Goal: Transaction & Acquisition: Purchase product/service

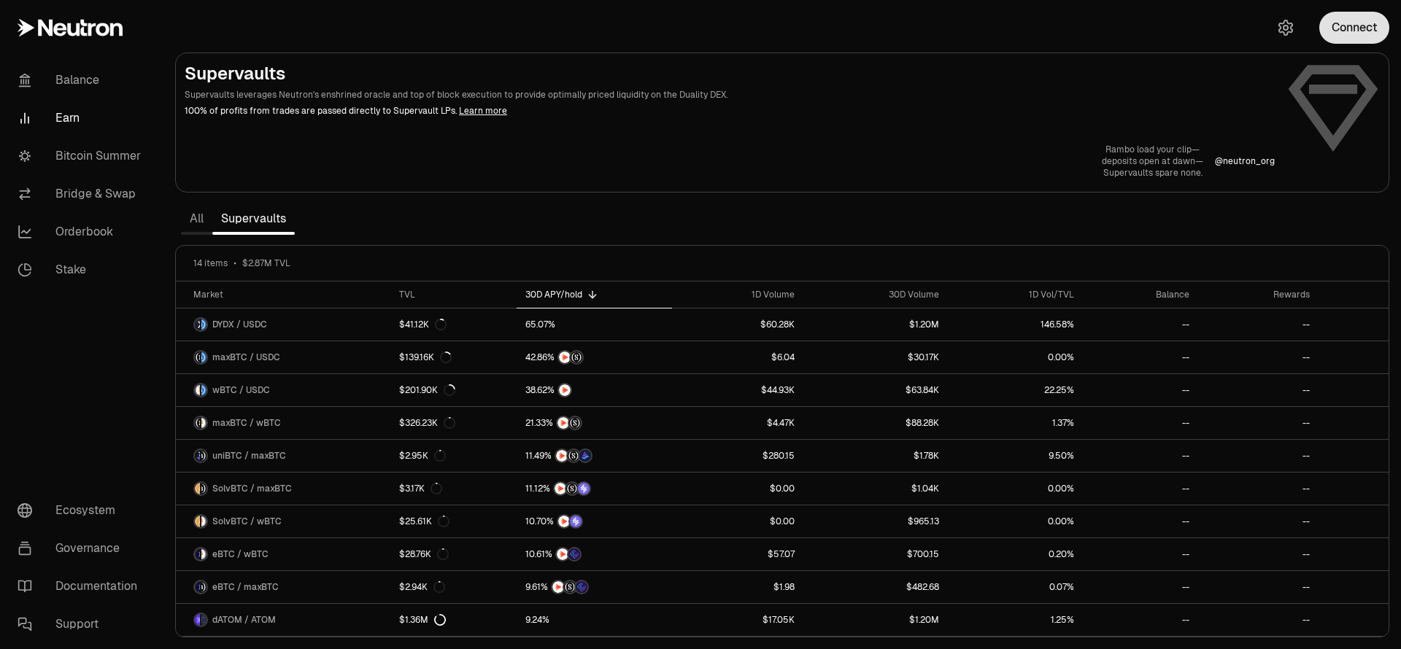
click at [1332, 30] on button "Connect" at bounding box center [1354, 28] width 70 height 32
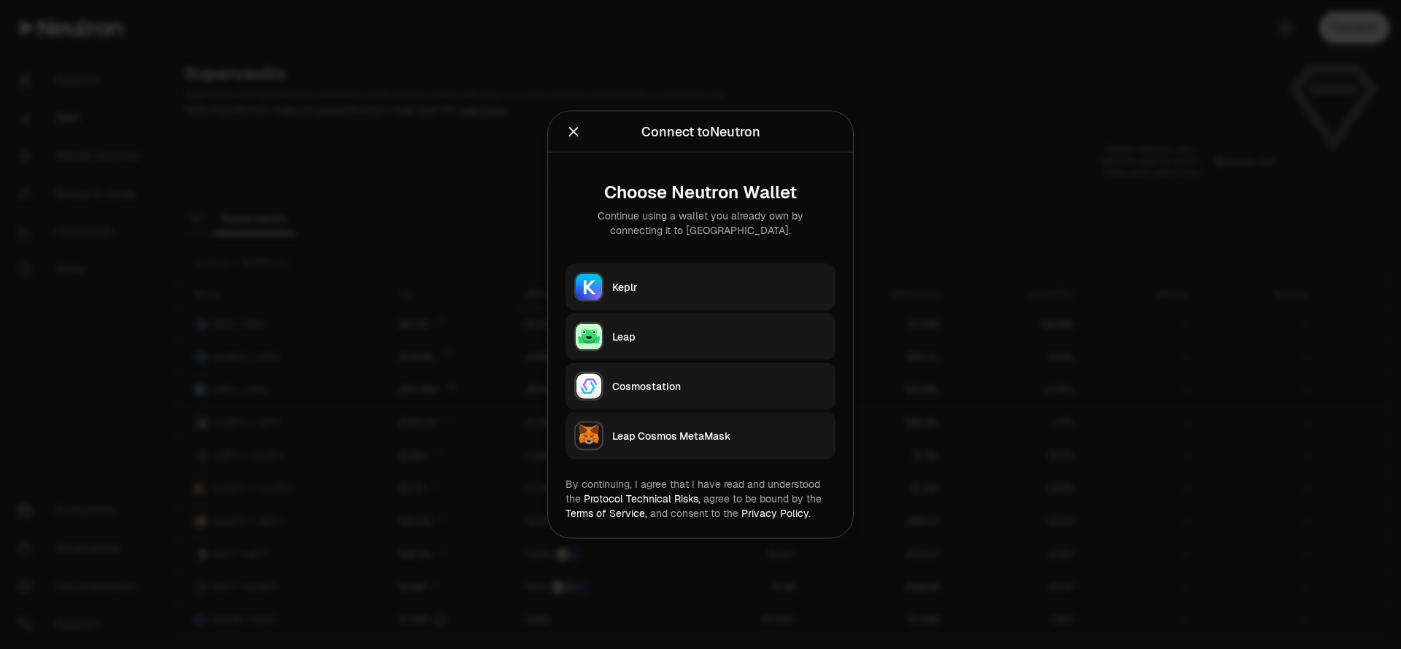
click at [706, 268] on button "Keplr" at bounding box center [700, 287] width 270 height 47
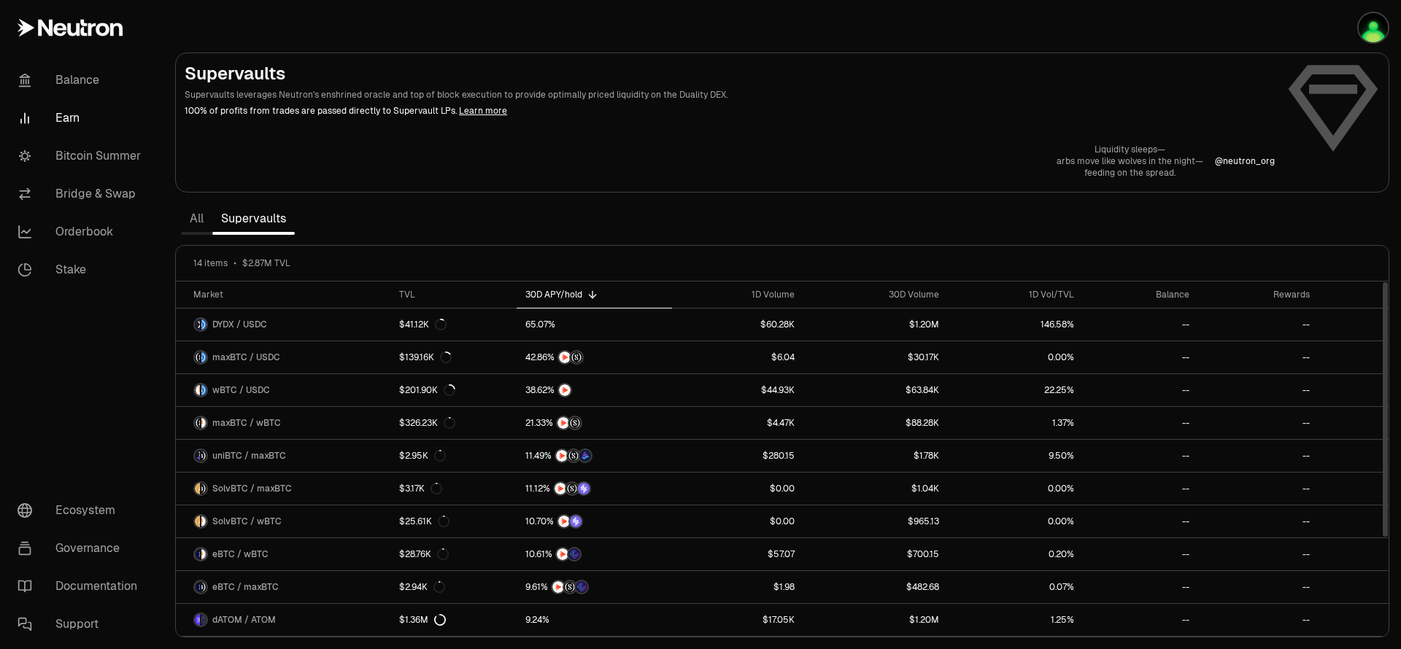
click at [551, 295] on div "30D APY/hold" at bounding box center [594, 295] width 138 height 12
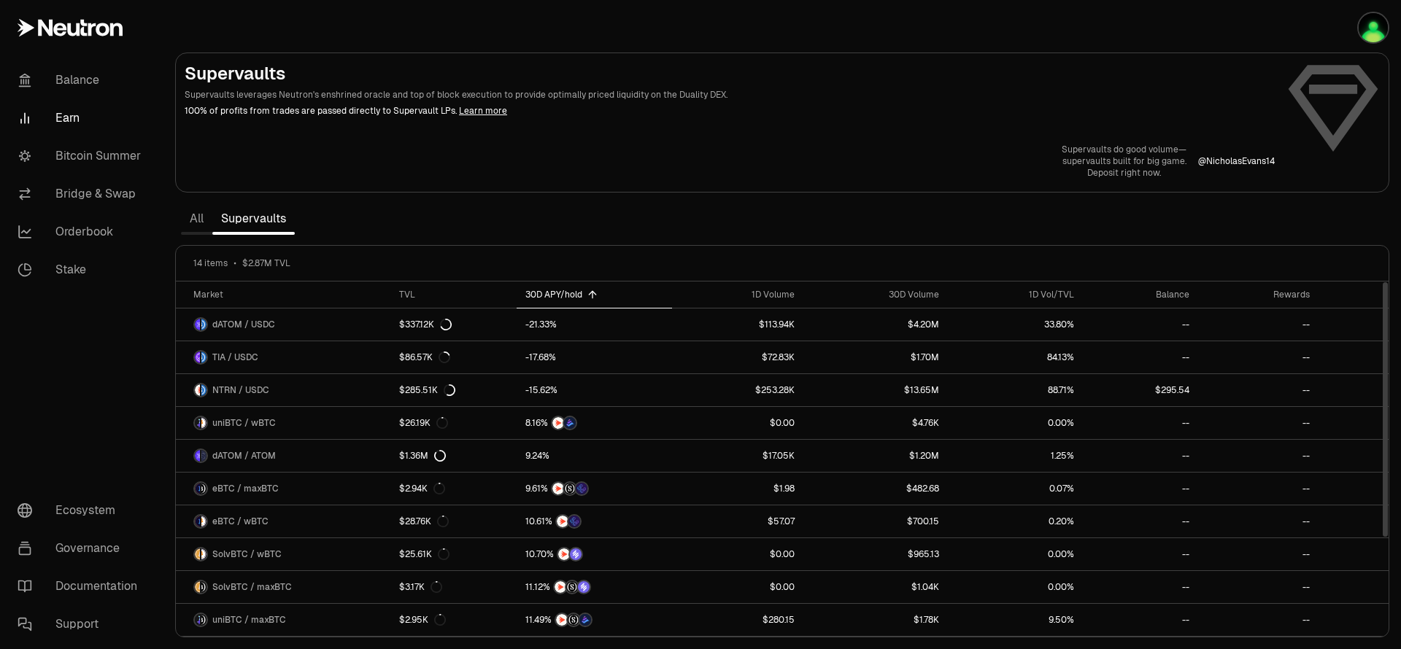
click at [551, 295] on div "30D APY/hold" at bounding box center [594, 295] width 138 height 12
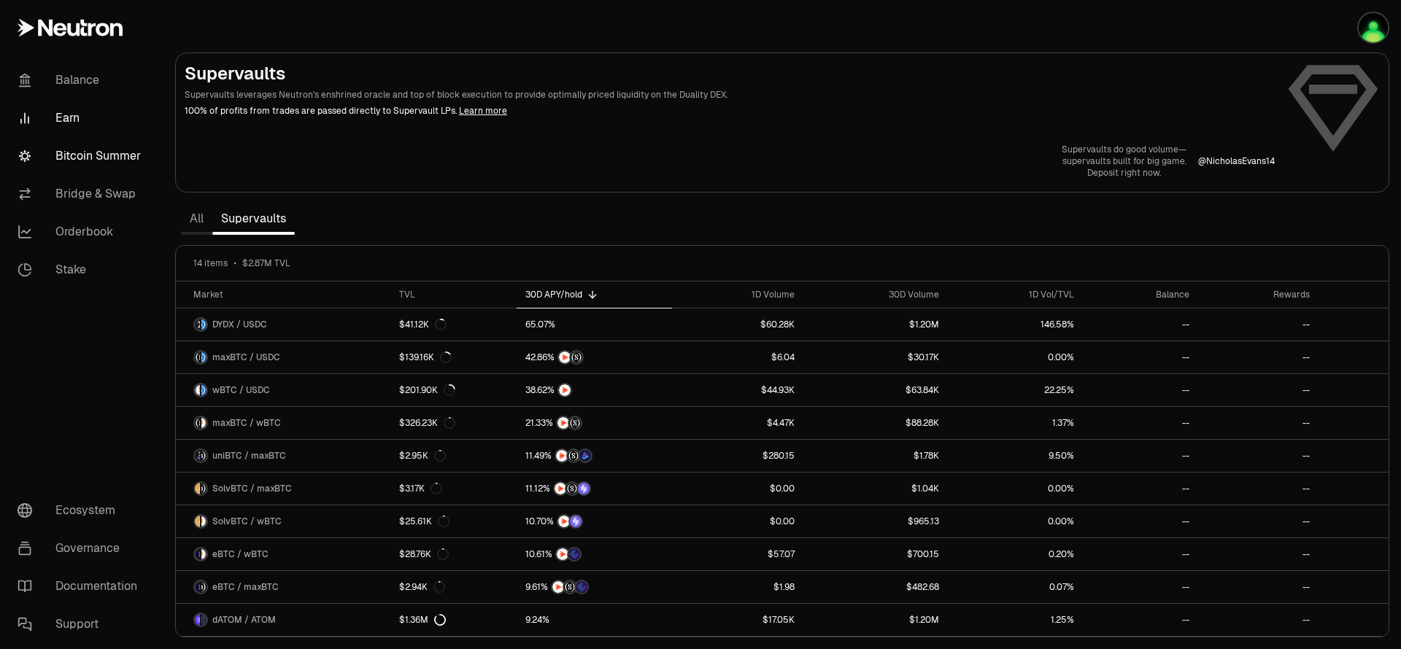
click at [88, 150] on link "Bitcoin Summer" at bounding box center [82, 156] width 152 height 38
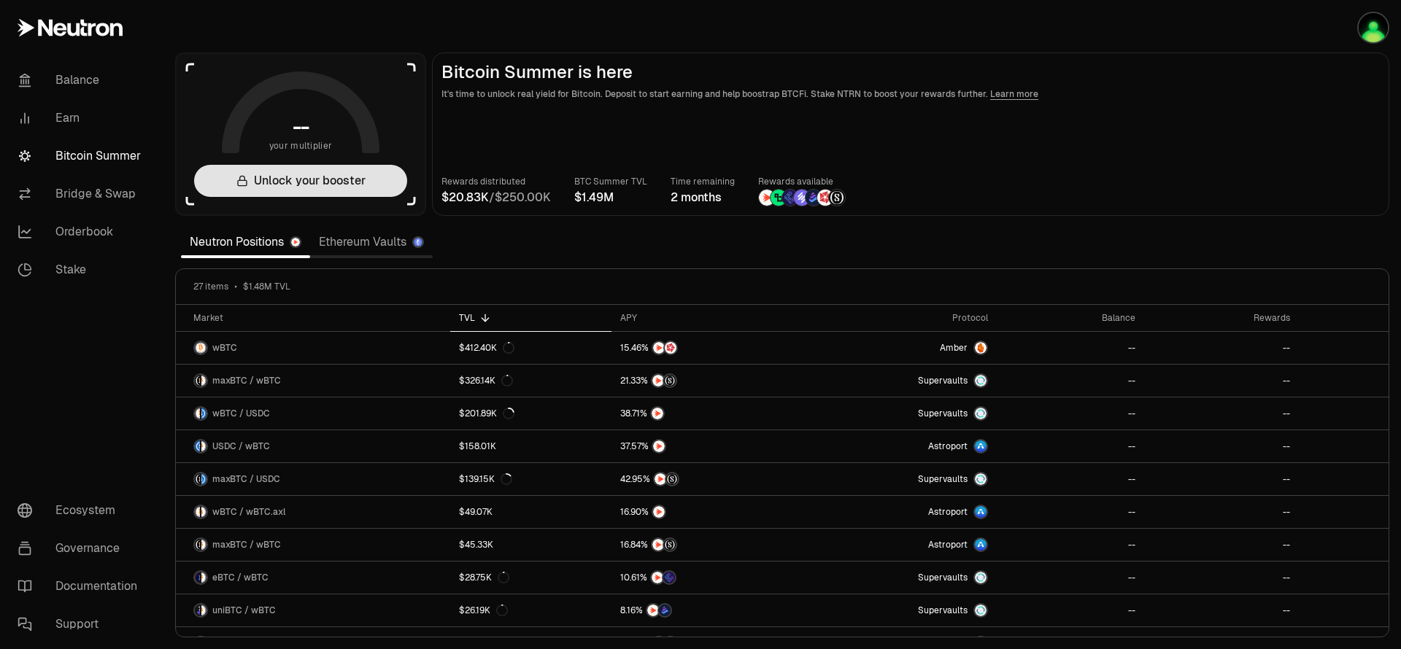
click at [352, 165] on button "Unlock your booster" at bounding box center [300, 181] width 213 height 32
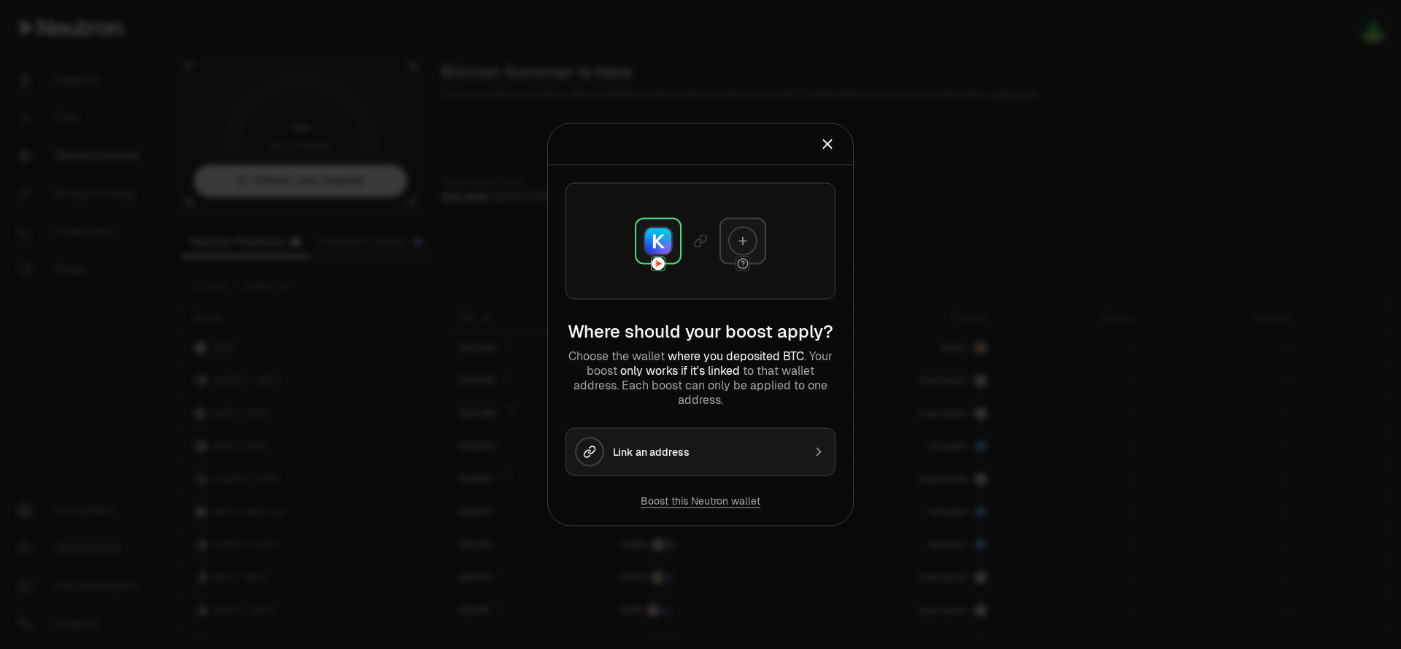
click at [639, 455] on div "Link an address" at bounding box center [708, 452] width 190 height 15
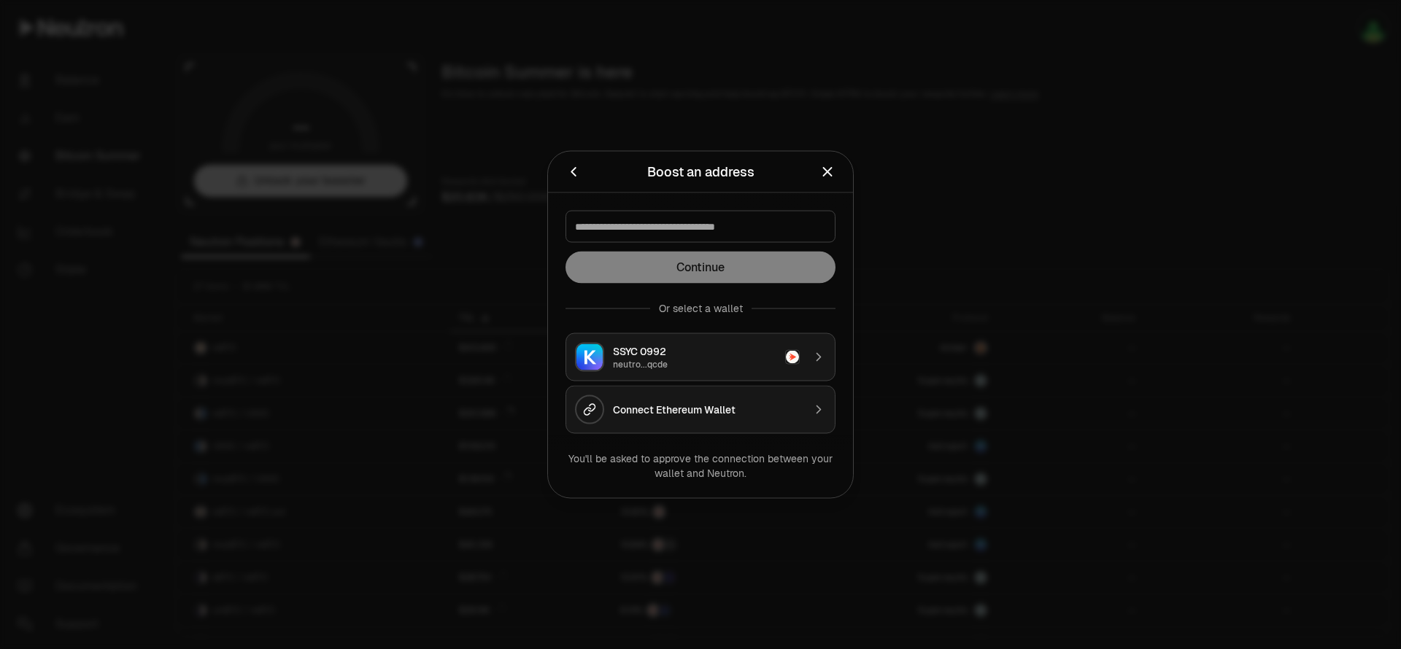
click at [697, 409] on div "Connect Ethereum Wallet" at bounding box center [708, 410] width 190 height 15
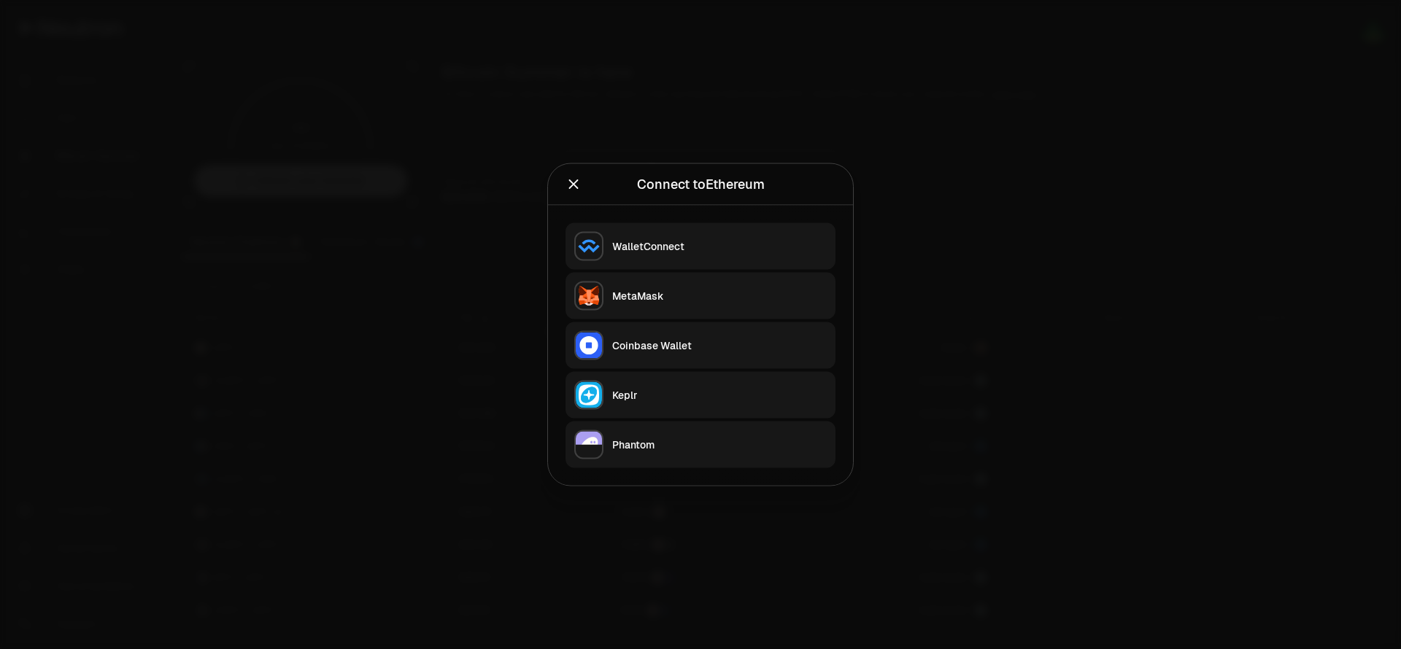
click at [644, 399] on div "Keplr" at bounding box center [719, 395] width 214 height 15
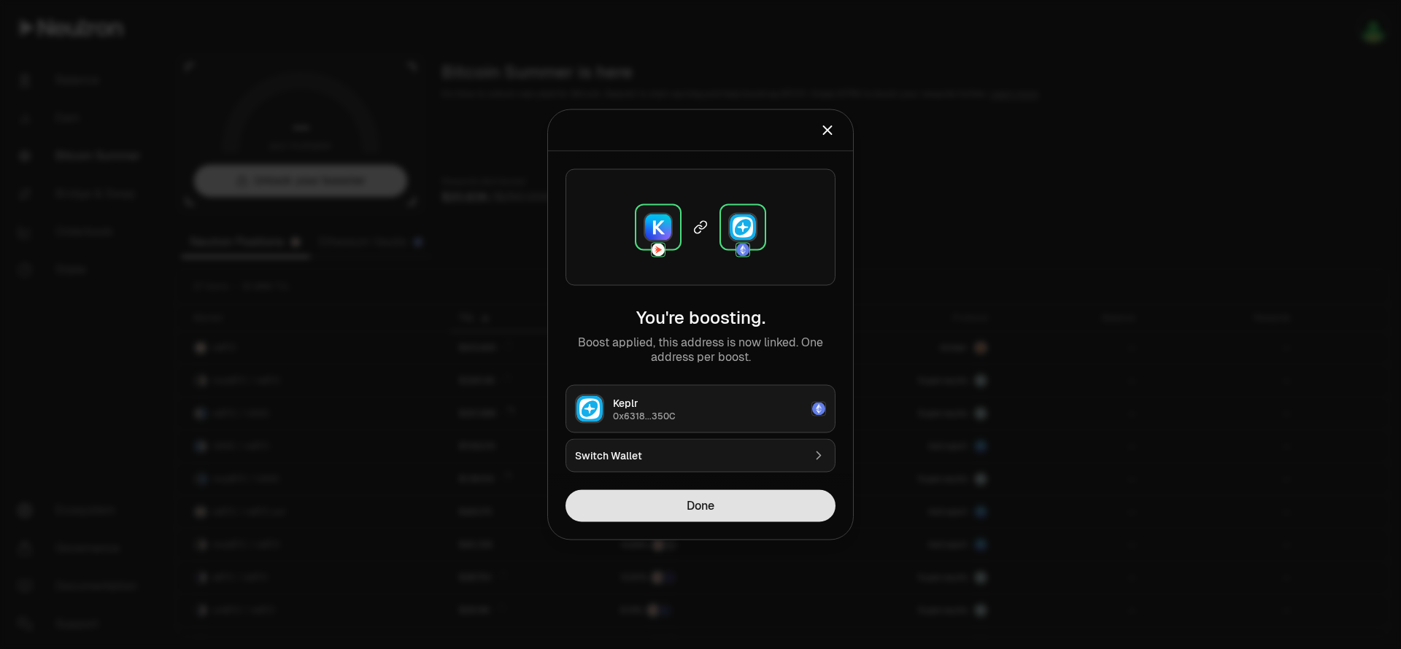
click at [739, 495] on button "Done" at bounding box center [700, 506] width 270 height 32
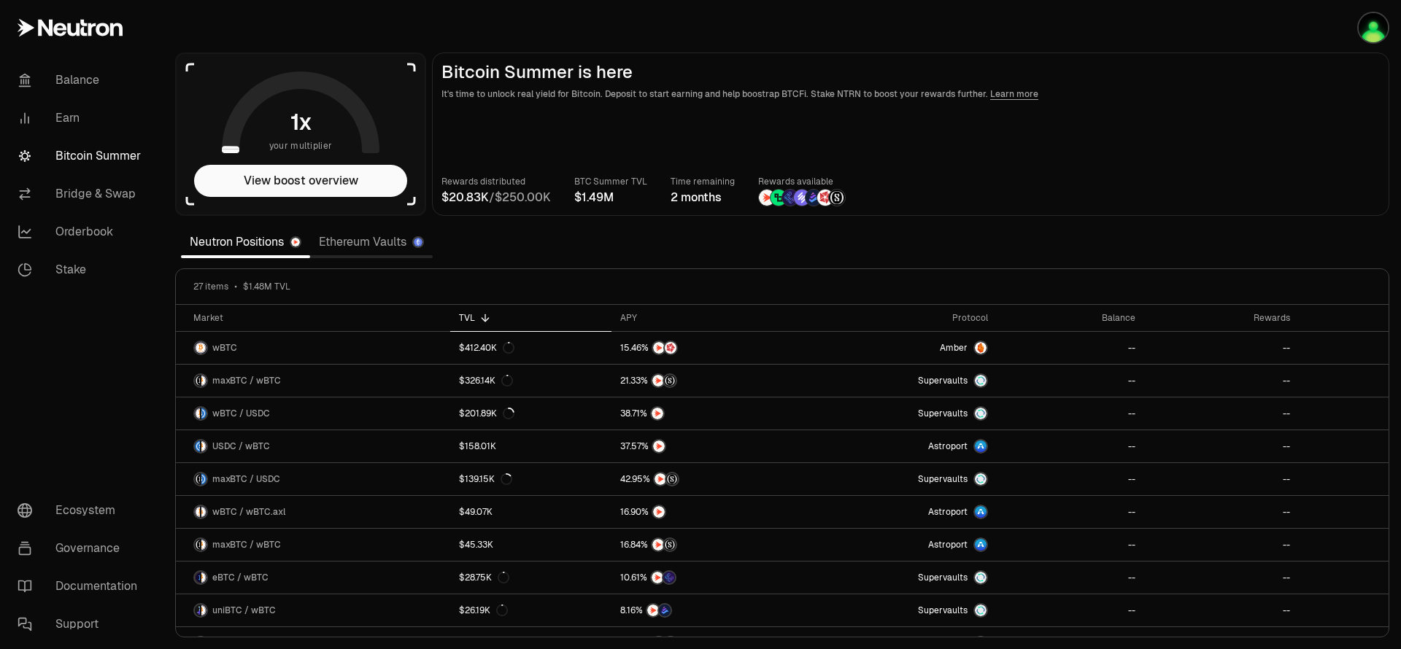
click at [371, 242] on link "Ethereum Vaults" at bounding box center [371, 242] width 123 height 29
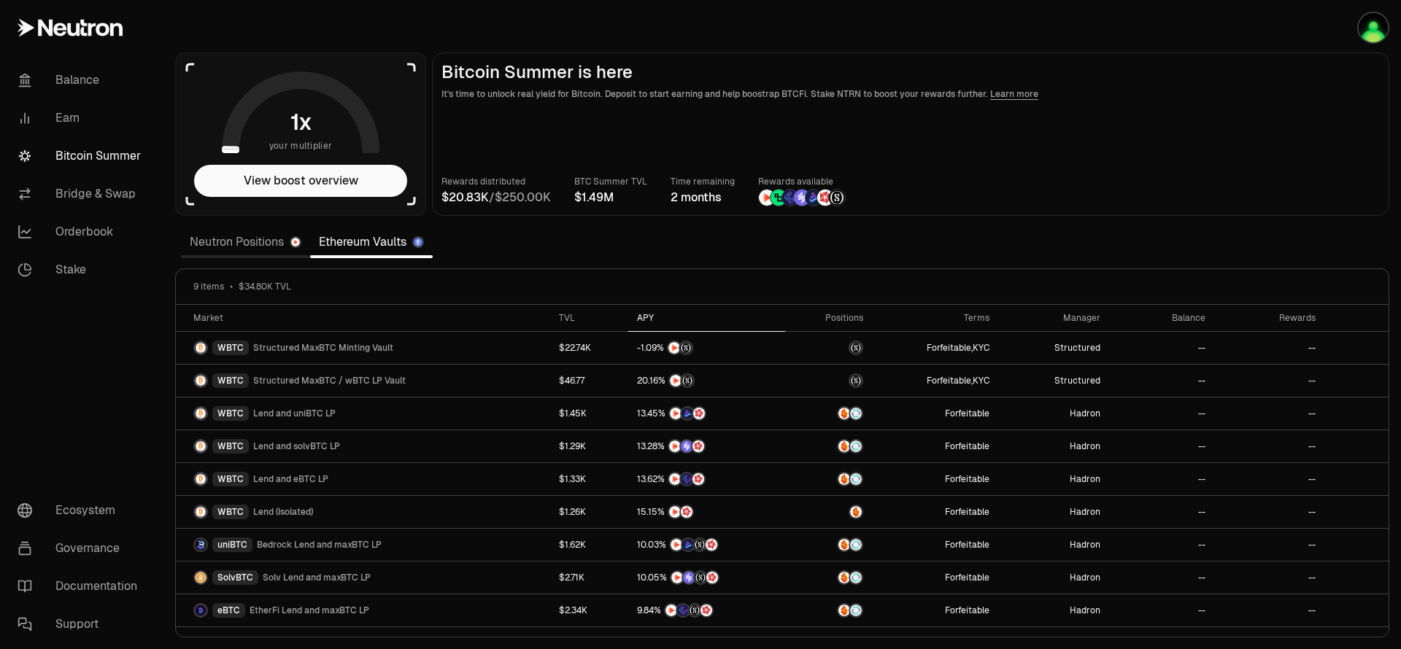
click at [648, 314] on div "APY" at bounding box center [706, 318] width 139 height 12
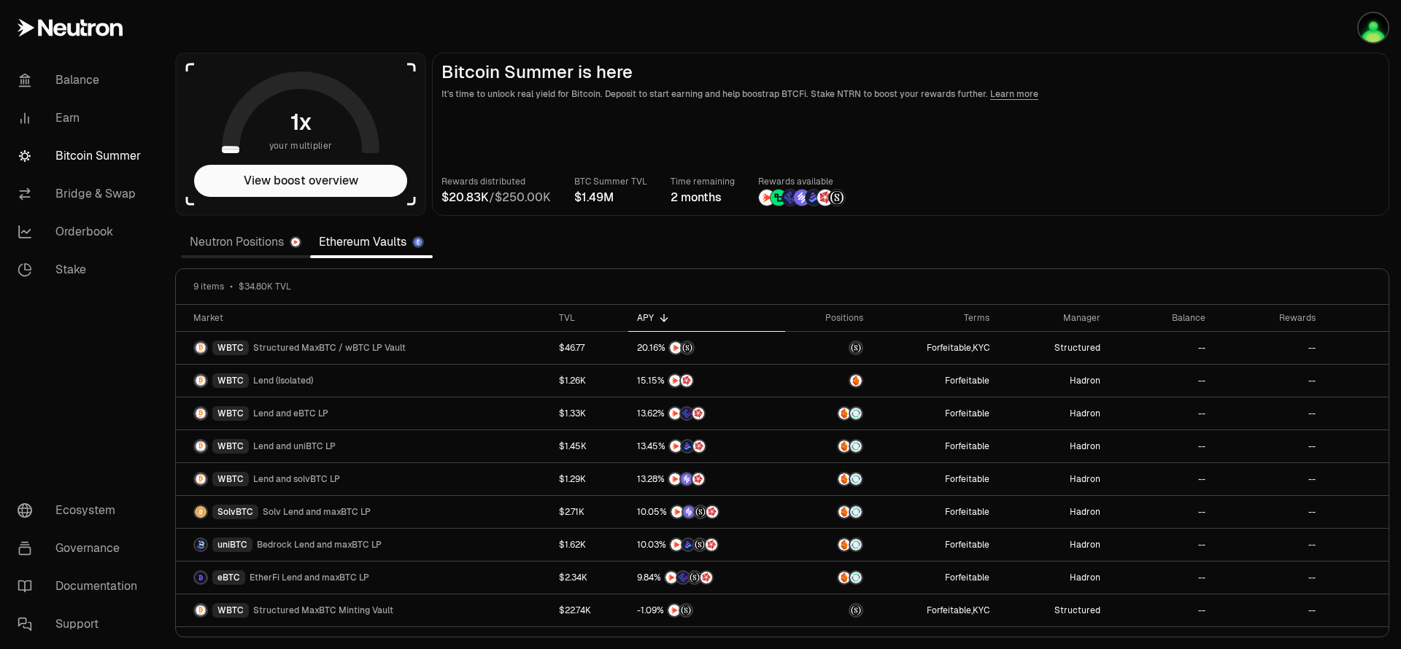
click at [231, 244] on link "Neutron Positions" at bounding box center [245, 242] width 129 height 29
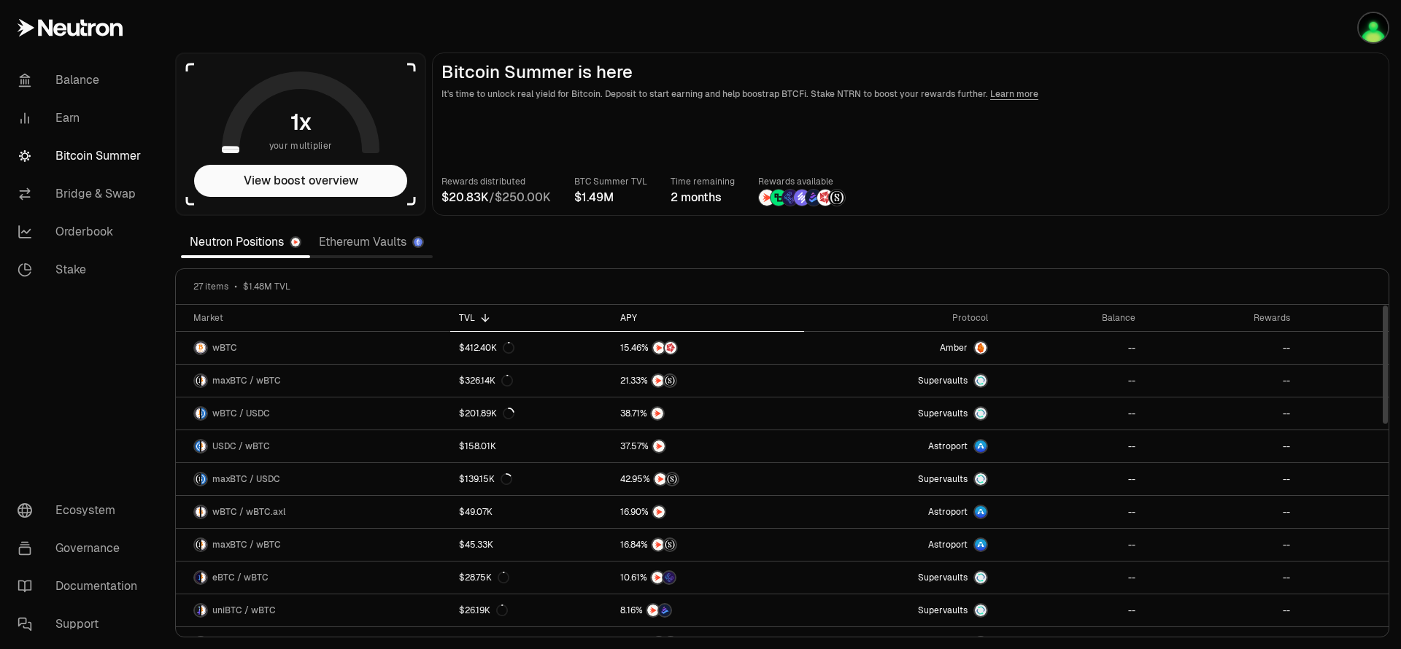
click at [631, 320] on div "APY" at bounding box center [707, 318] width 175 height 12
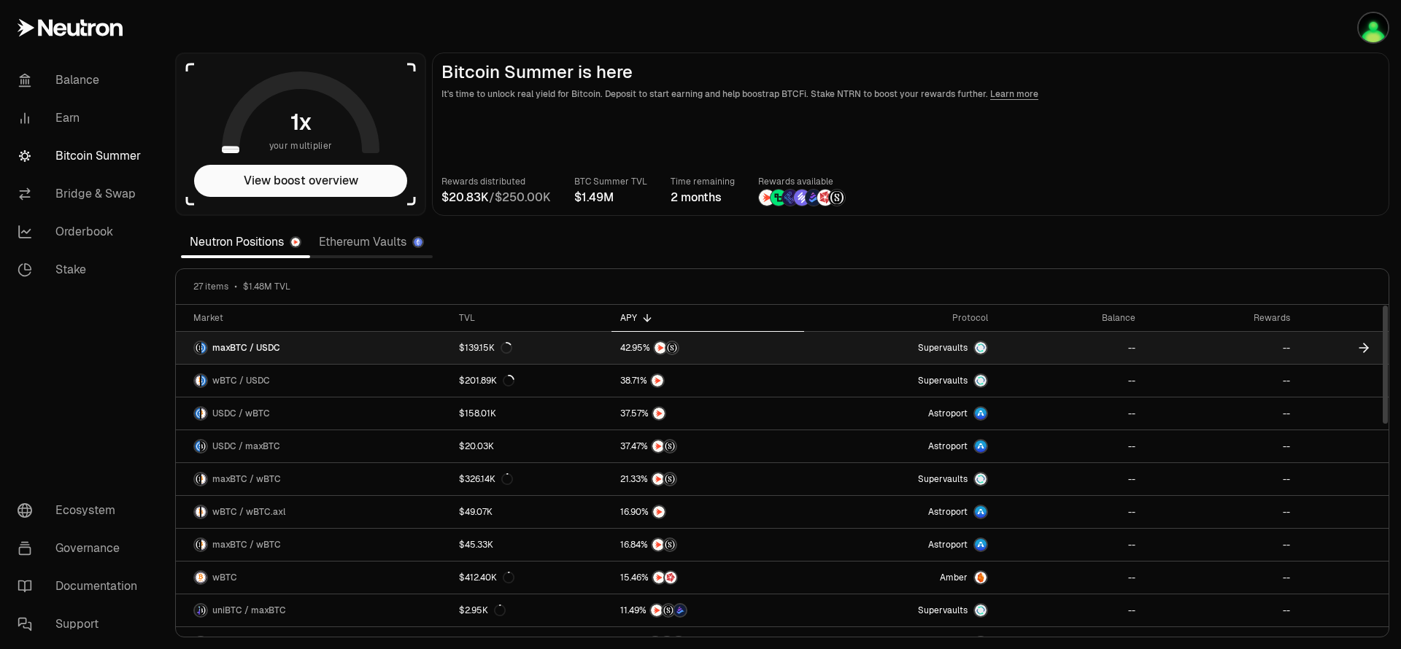
click at [258, 349] on span "maxBTC / USDC" at bounding box center [246, 348] width 68 height 12
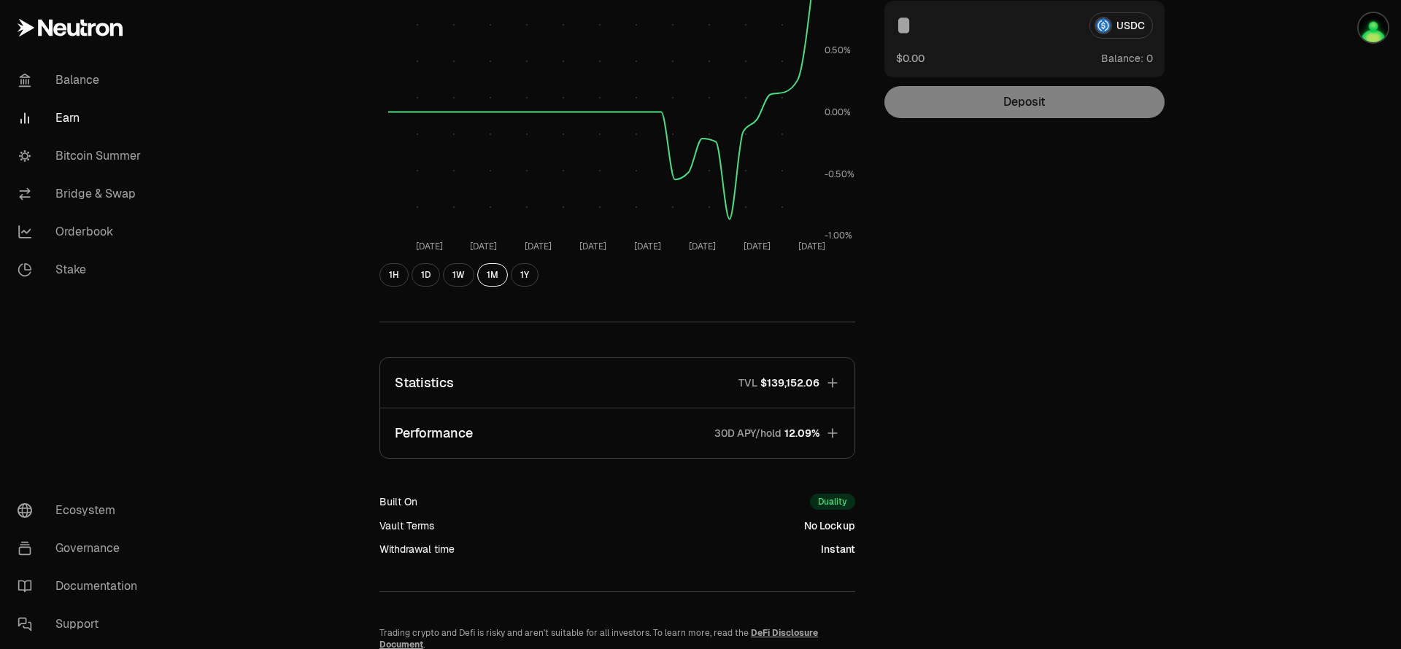
scroll to position [216, 0]
click at [80, 199] on link "Bridge & Swap" at bounding box center [82, 194] width 152 height 38
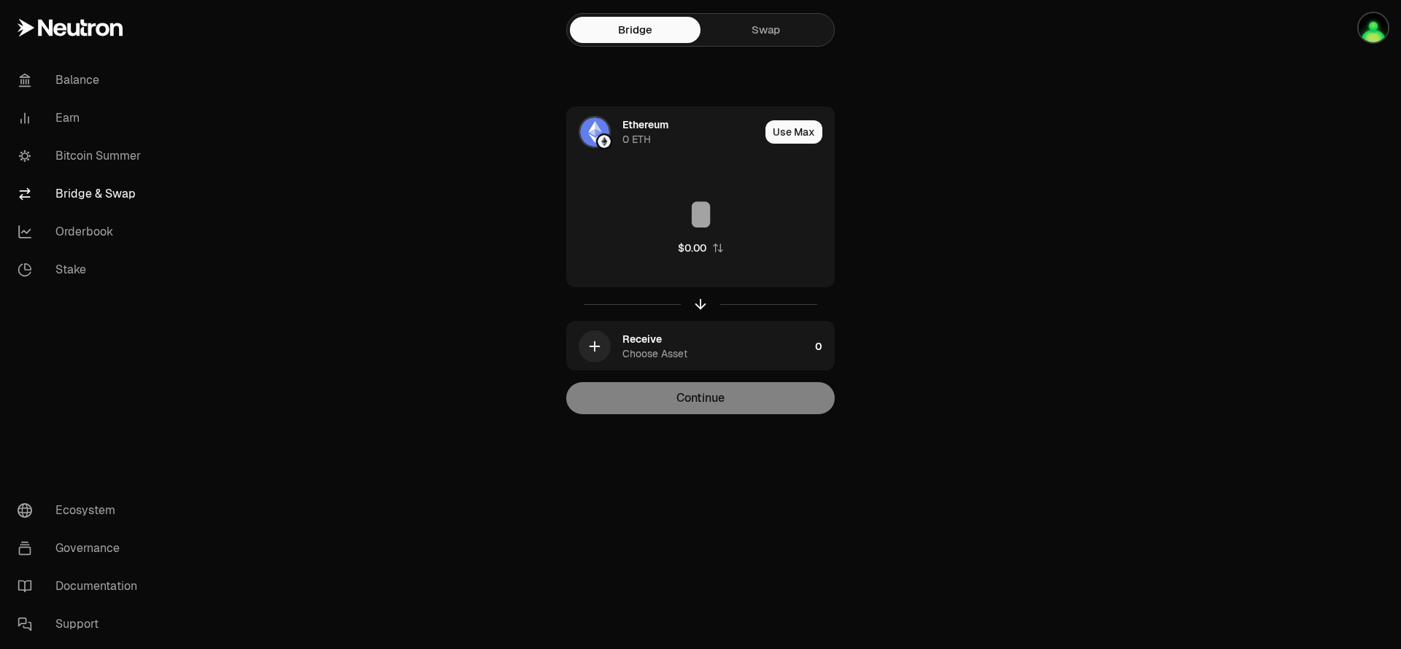
click at [773, 30] on link "Swap" at bounding box center [765, 30] width 131 height 26
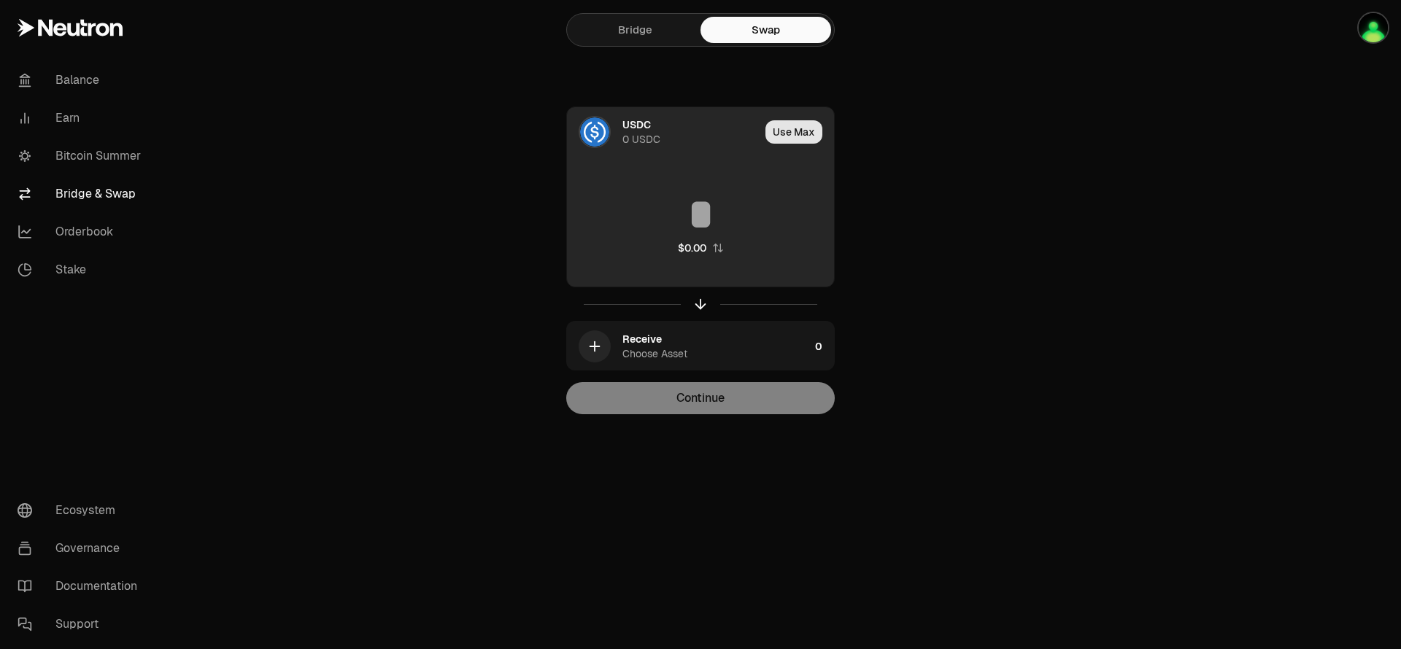
click at [785, 139] on button "Use Max" at bounding box center [793, 131] width 57 height 23
type input "*"
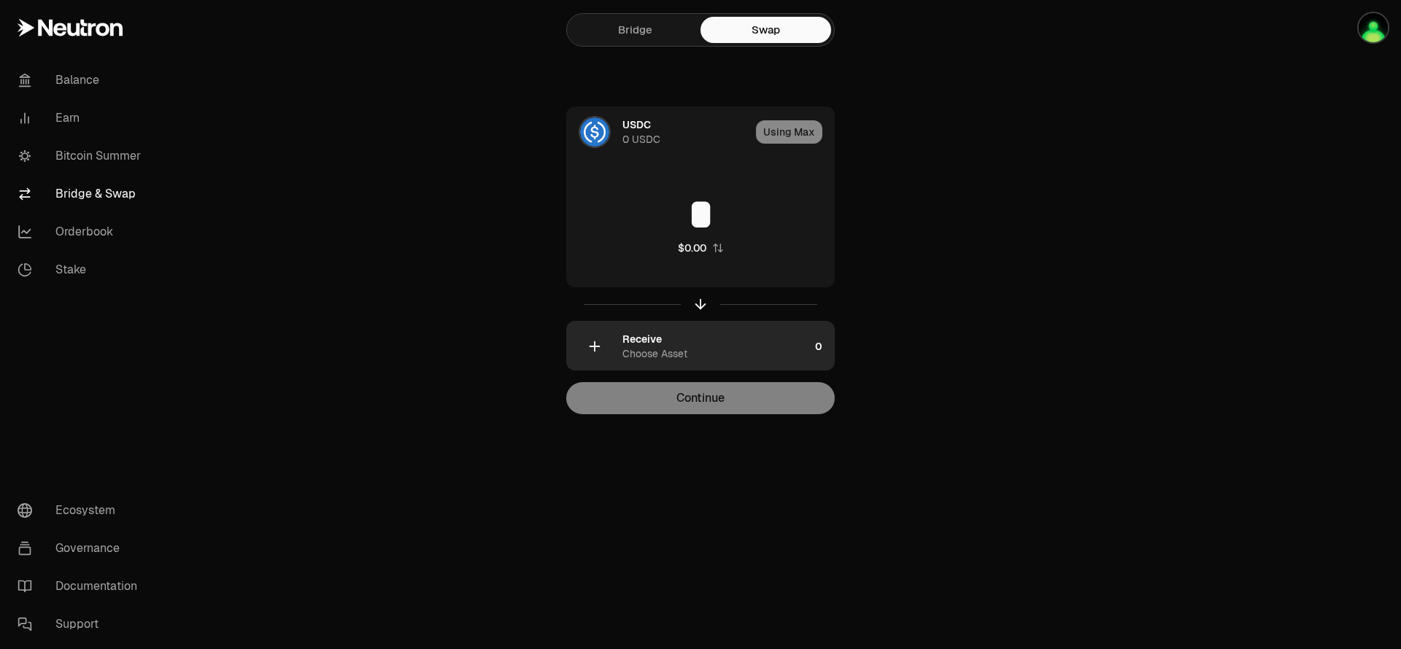
click at [643, 349] on div "Choose Asset" at bounding box center [654, 354] width 65 height 15
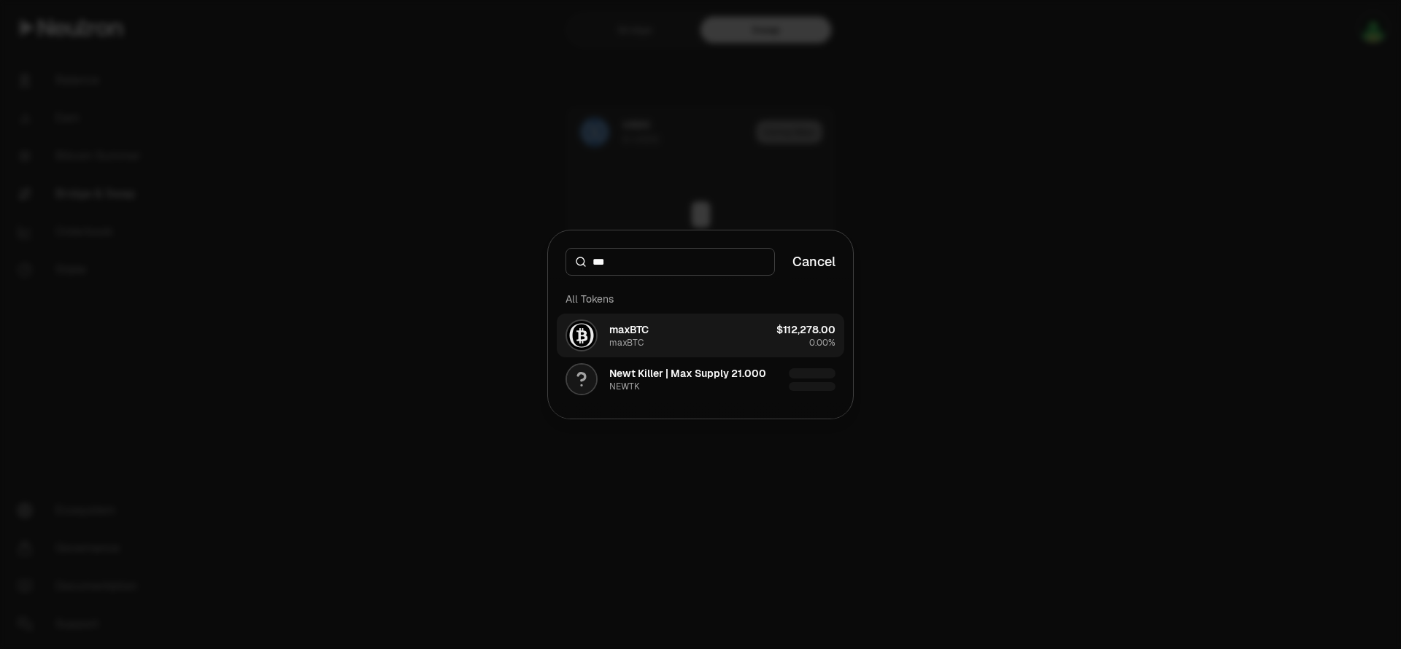
type input "***"
click at [629, 337] on div "maxBTC" at bounding box center [626, 343] width 34 height 12
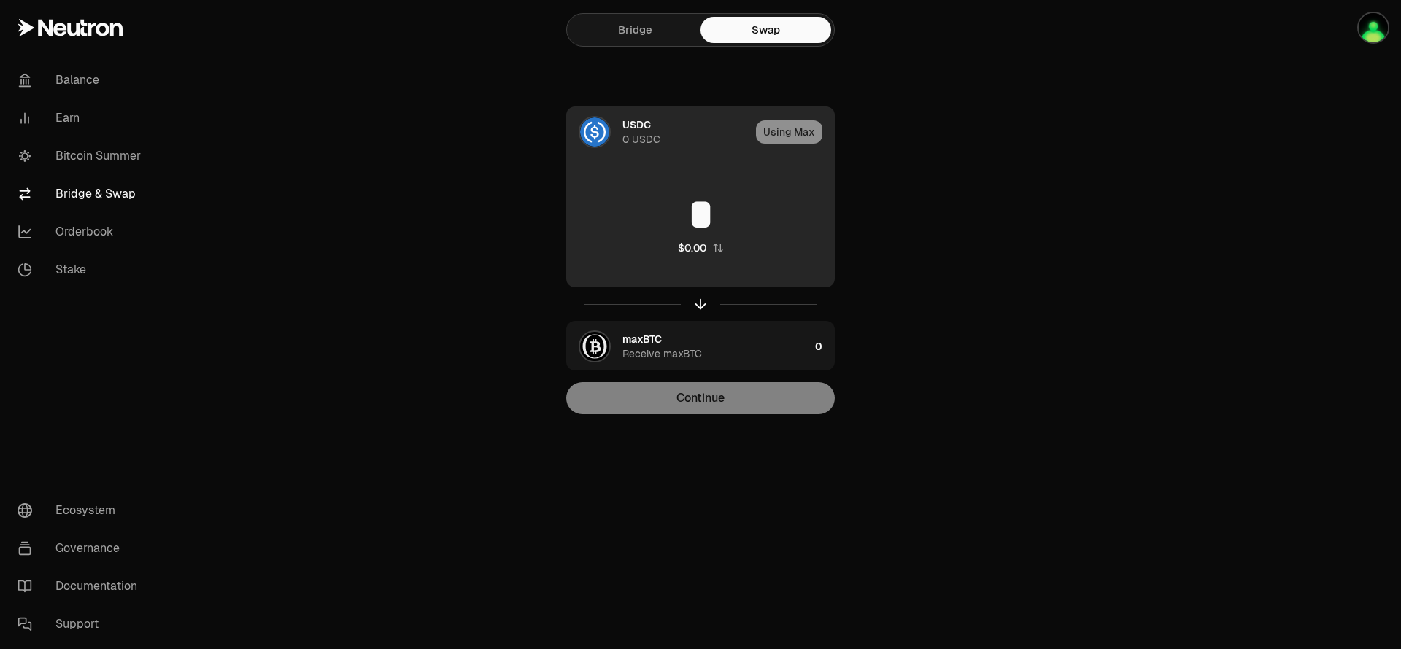
click at [652, 131] on div "USDC 0 USDC" at bounding box center [686, 131] width 128 height 29
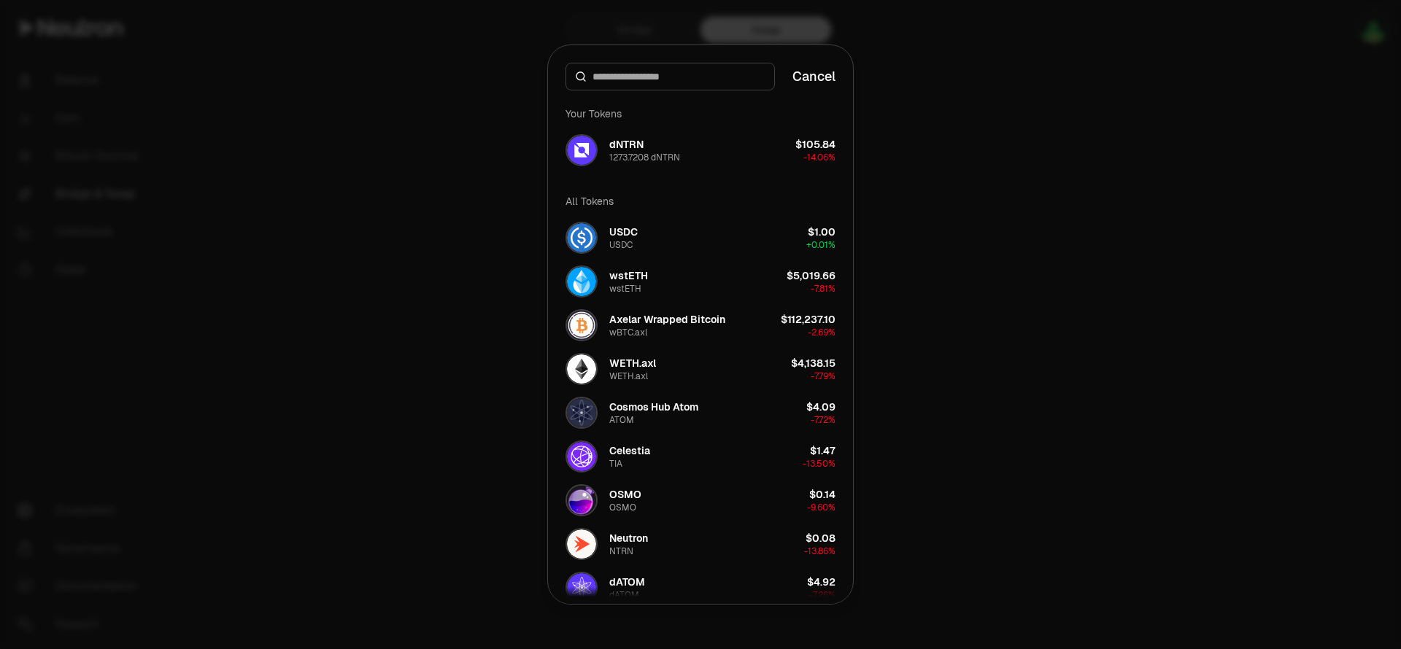
click at [382, 294] on div at bounding box center [700, 324] width 1401 height 649
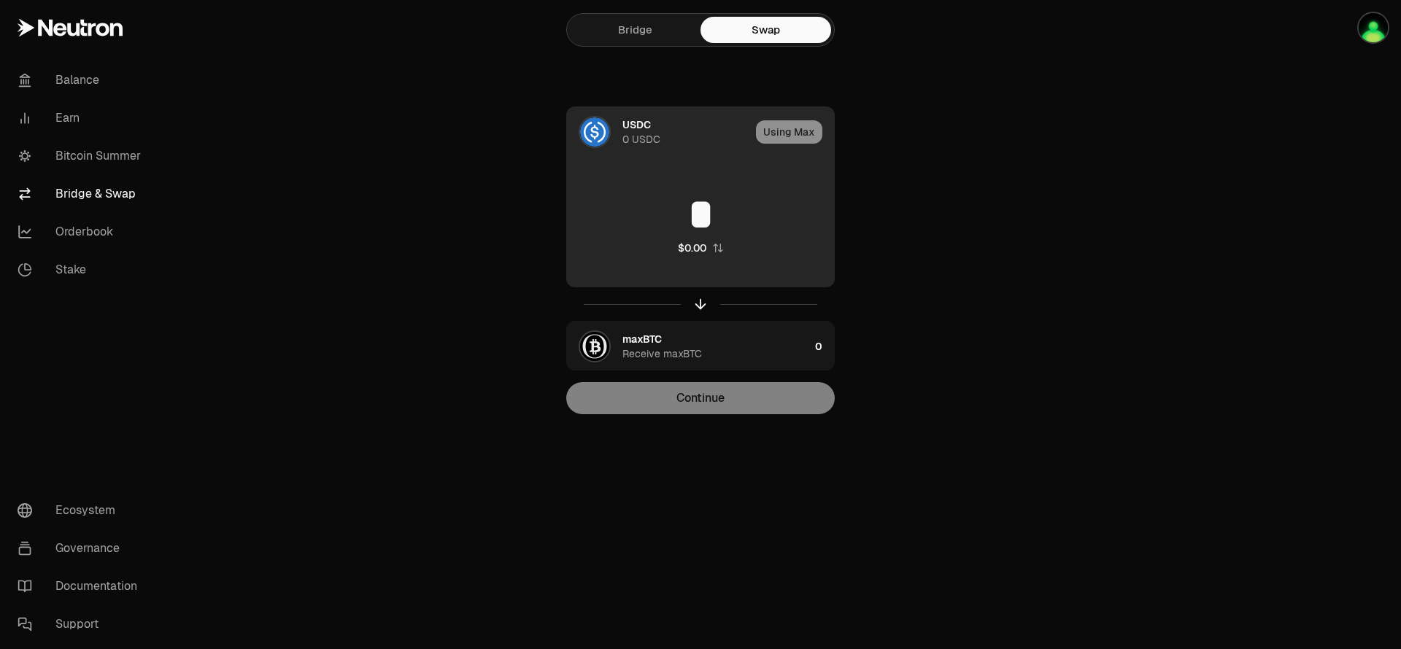
click at [626, 138] on div "0 USDC" at bounding box center [641, 139] width 38 height 15
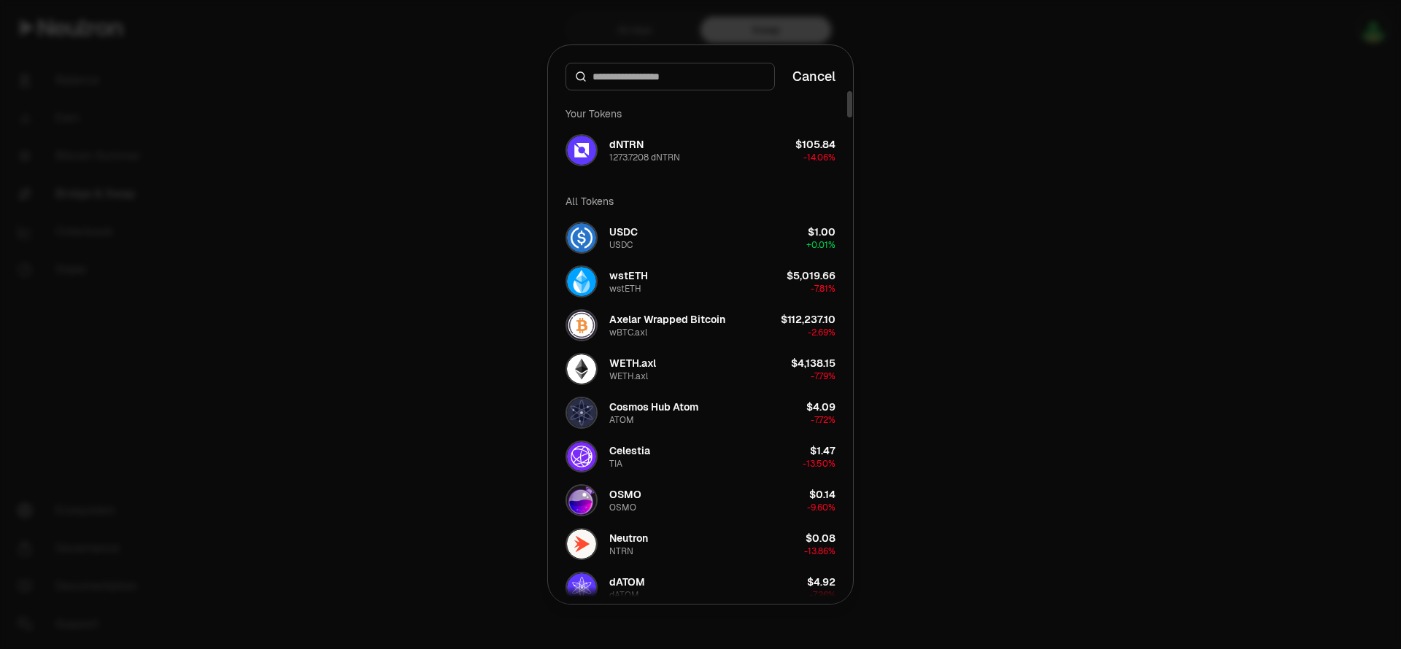
click at [421, 137] on div at bounding box center [700, 324] width 1401 height 649
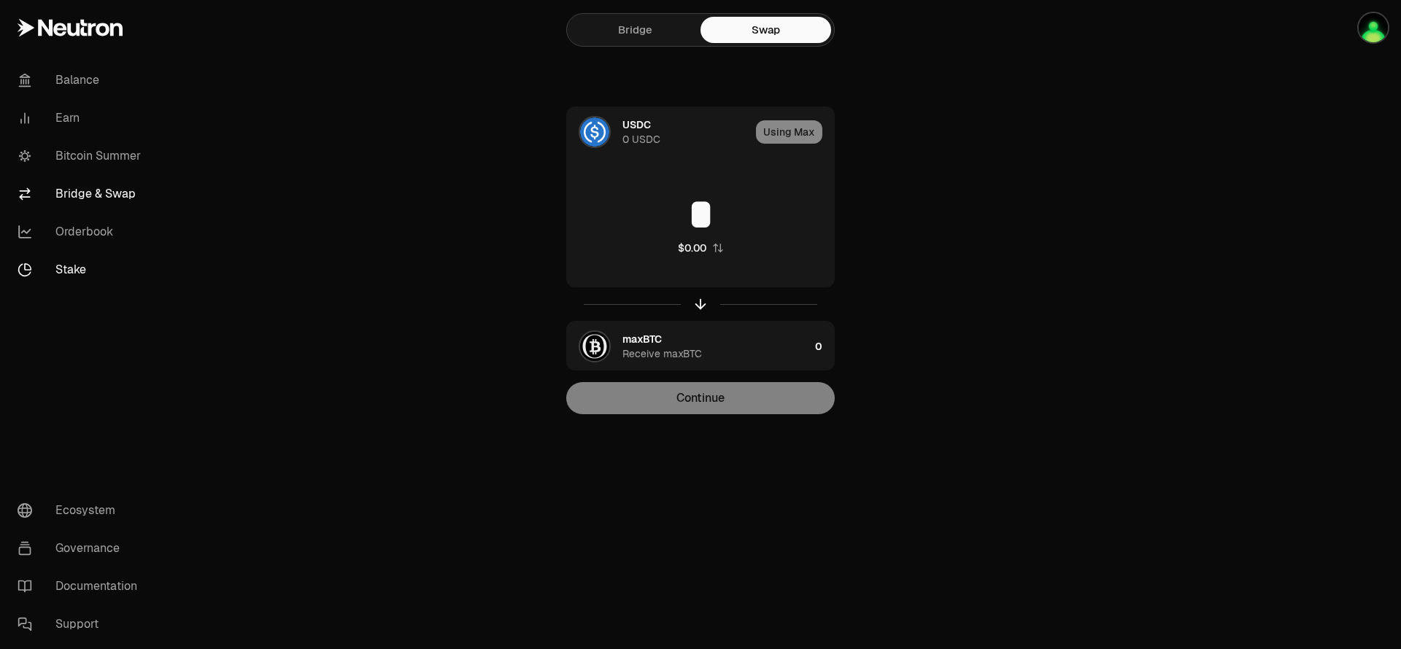
click at [86, 269] on link "Stake" at bounding box center [82, 270] width 152 height 38
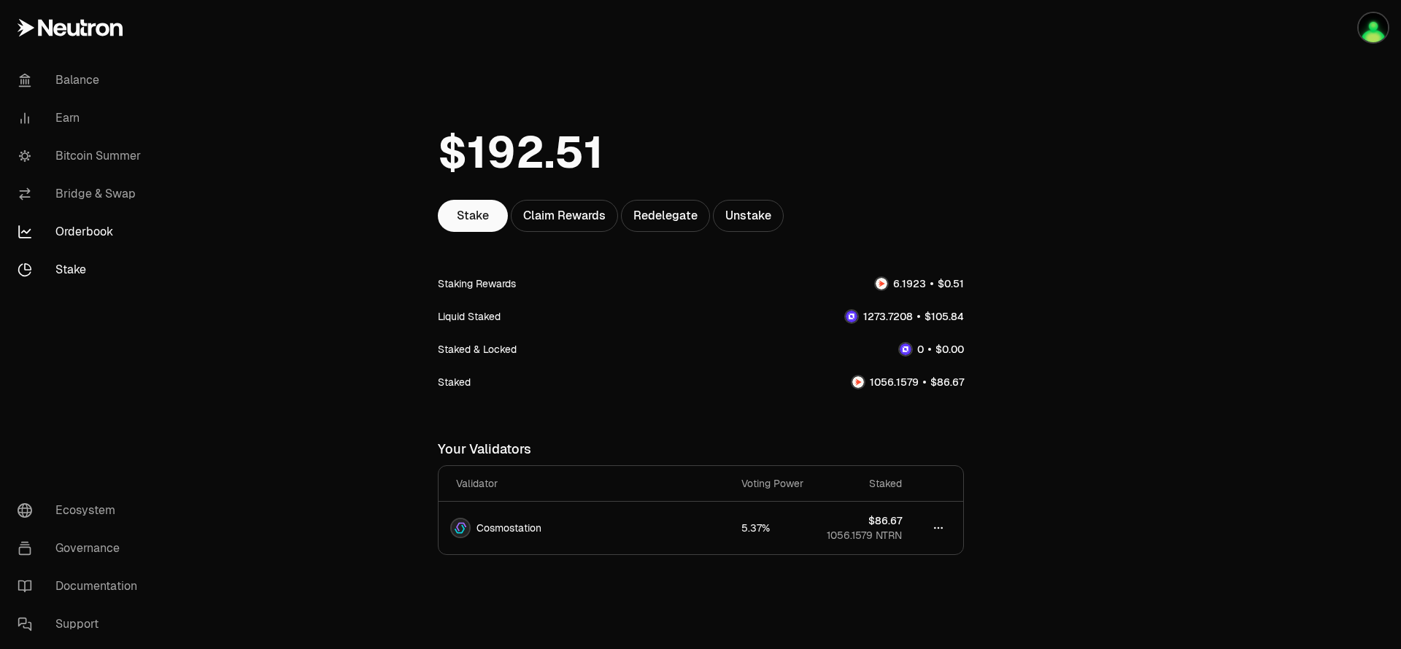
click at [126, 228] on link "Orderbook" at bounding box center [82, 232] width 152 height 38
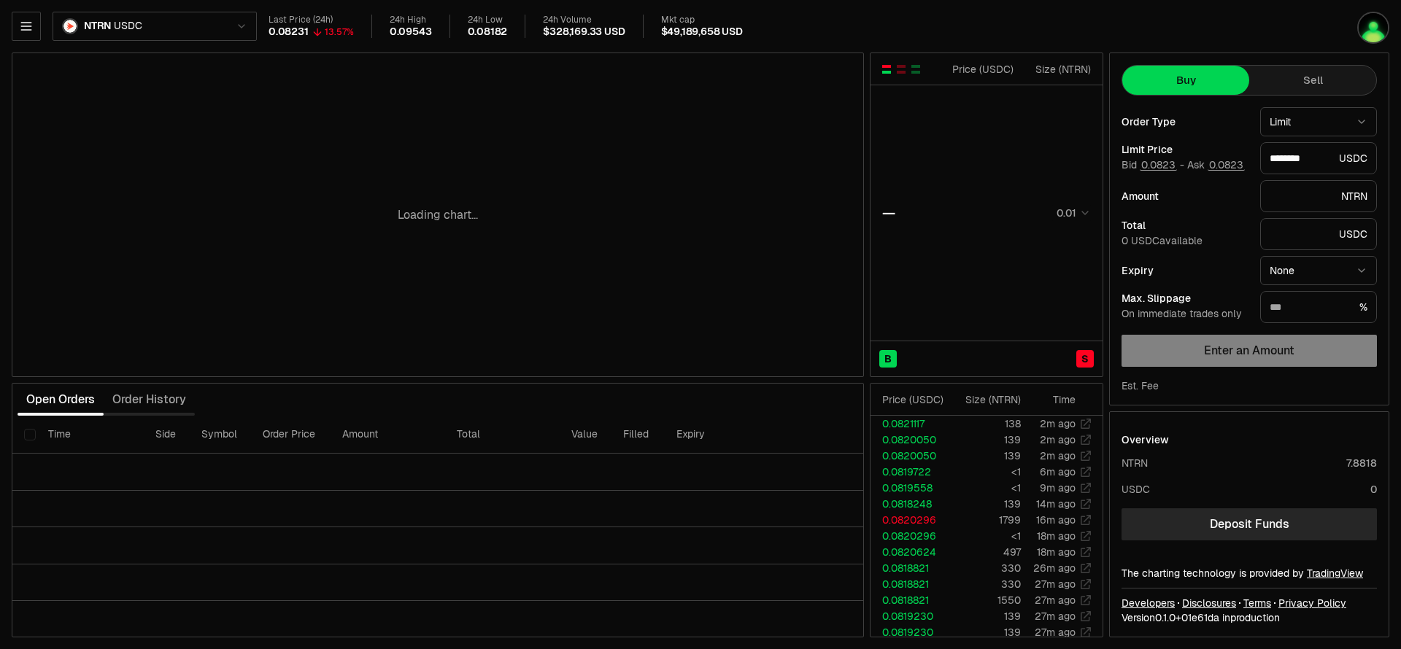
type input "********"
